Goal: Information Seeking & Learning: Learn about a topic

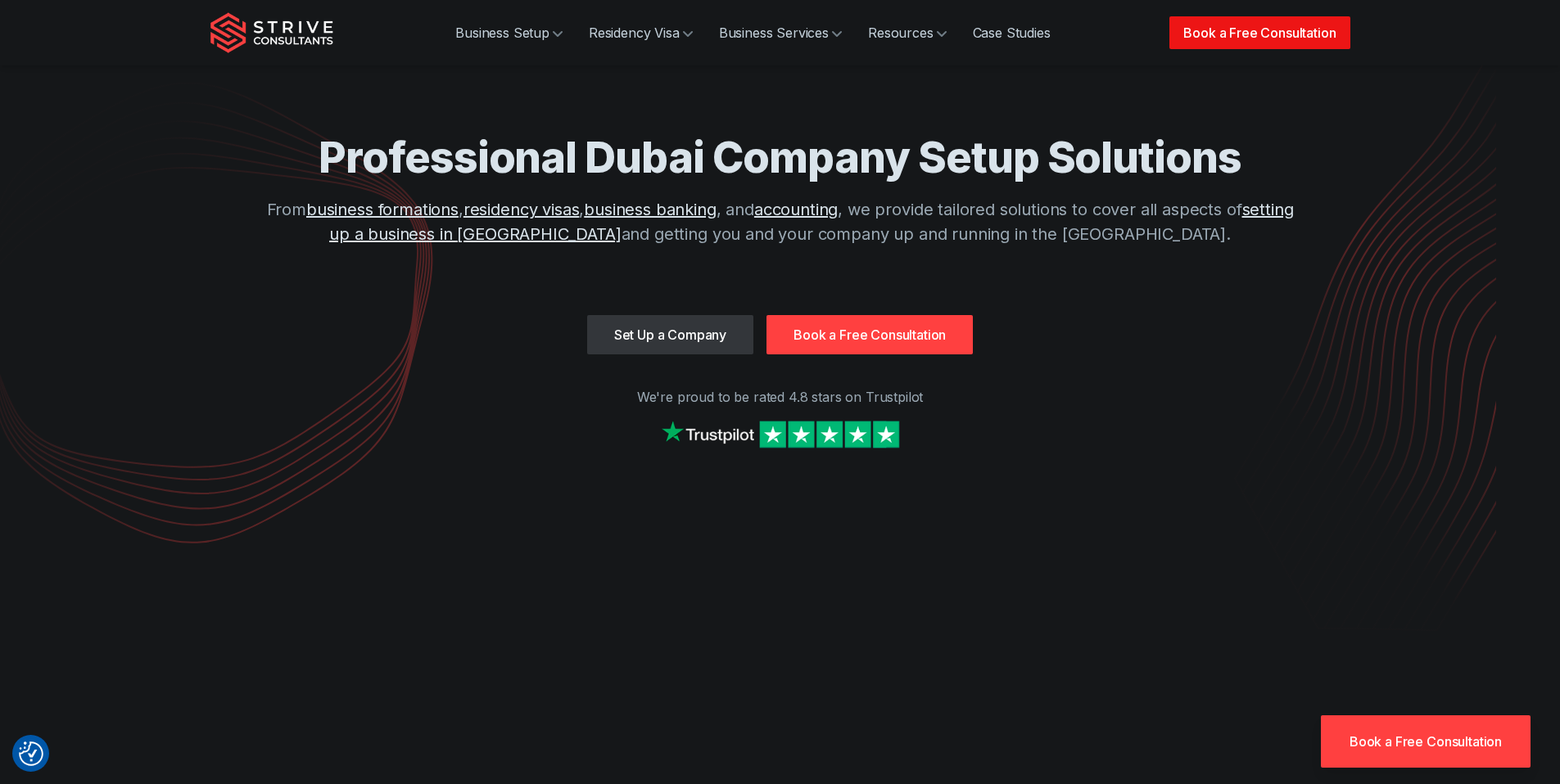
click at [1274, 24] on link "Book a Free Consultation" at bounding box center [1260, 32] width 180 height 33
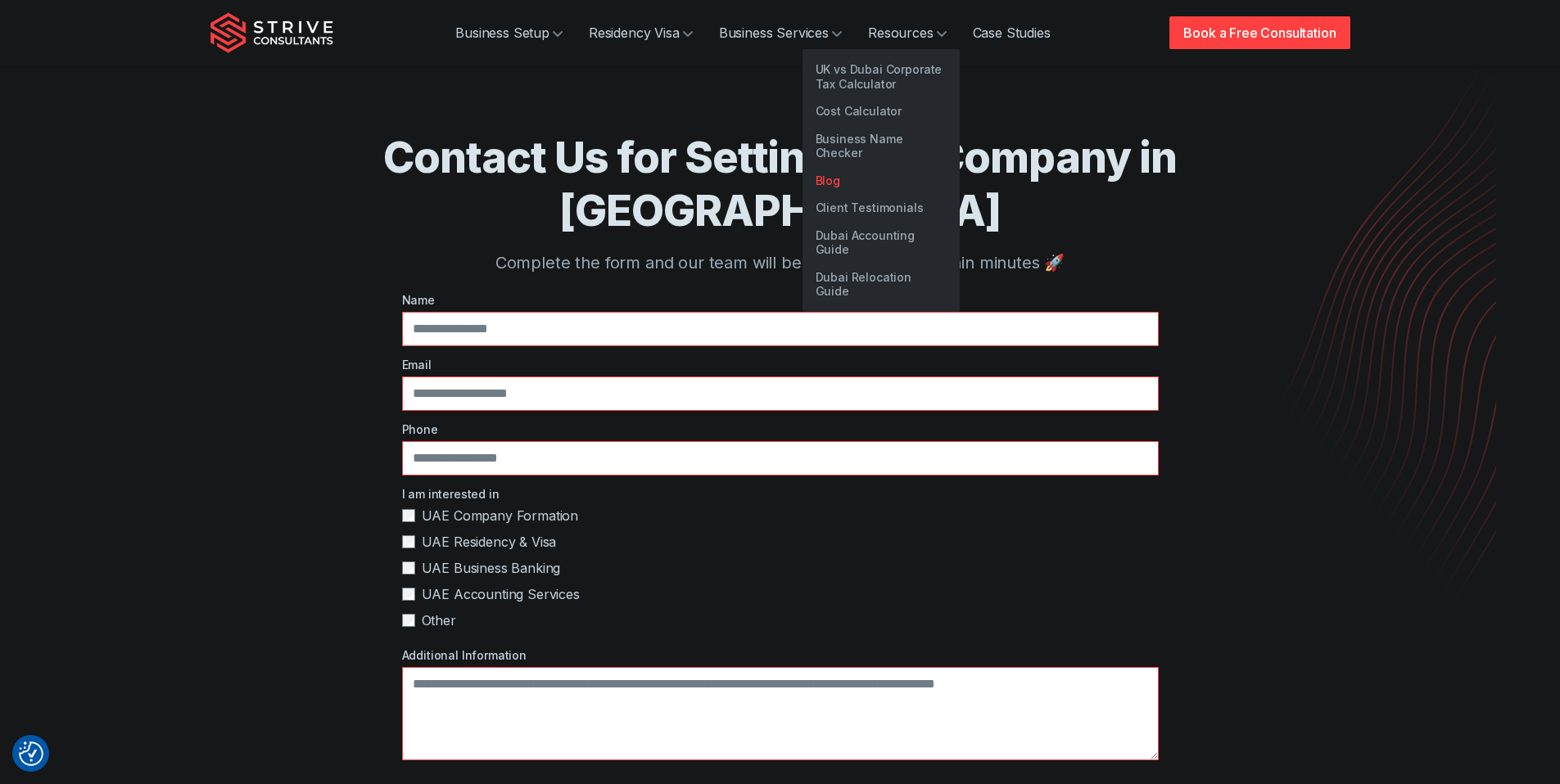
click at [876, 168] on link "Blog" at bounding box center [881, 180] width 157 height 28
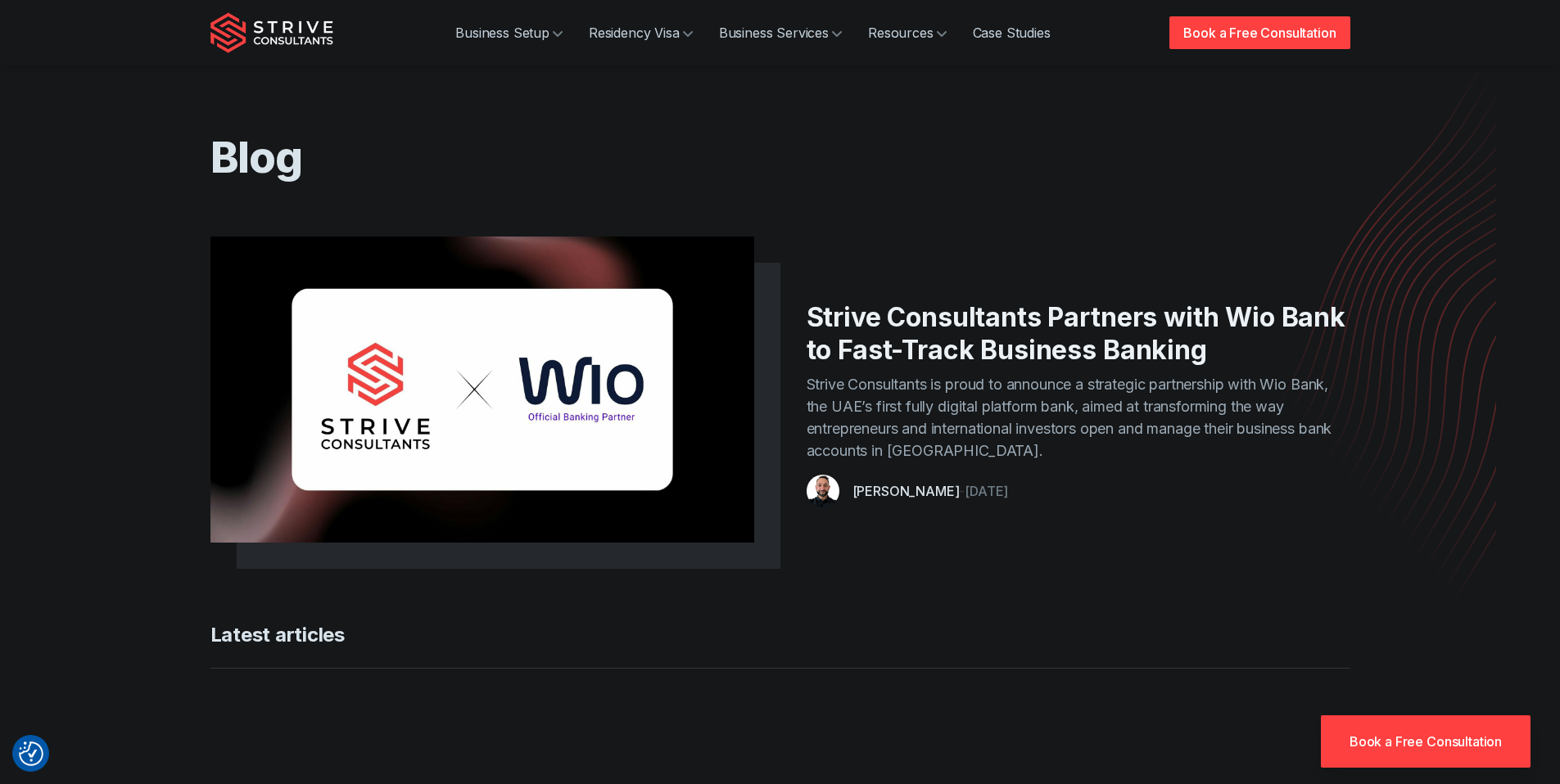
click at [875, 312] on link "Strive Consultants Partners with Wio Bank to Fast-Track Business Banking" at bounding box center [1076, 333] width 539 height 65
